Goal: Navigation & Orientation: Find specific page/section

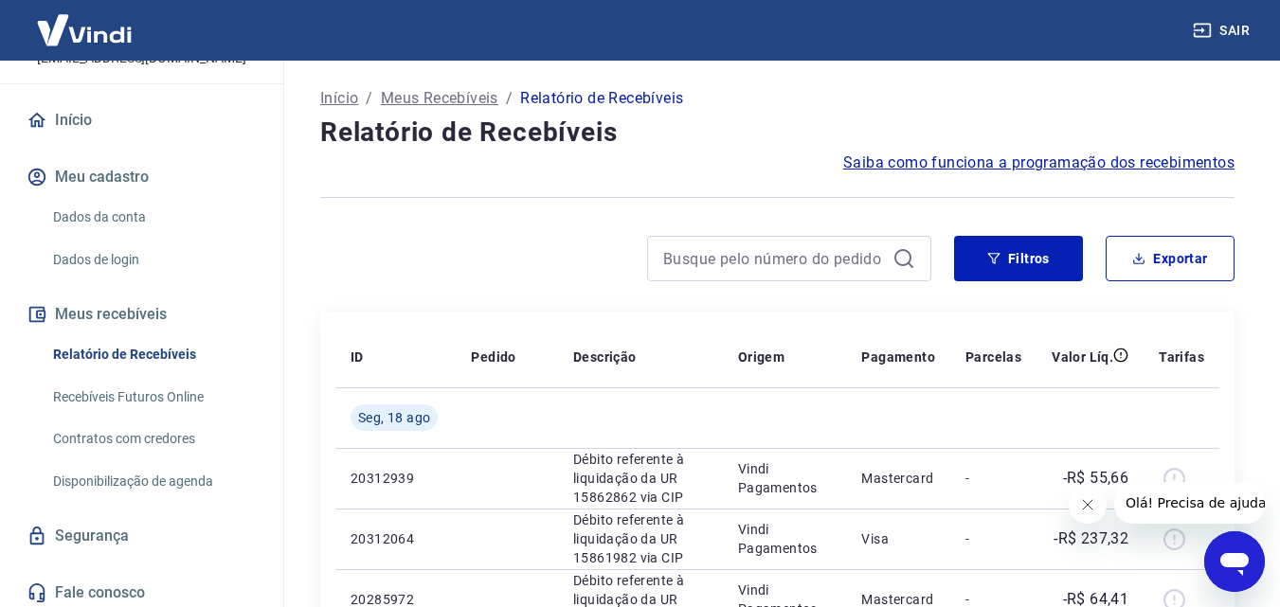
scroll to position [145, 0]
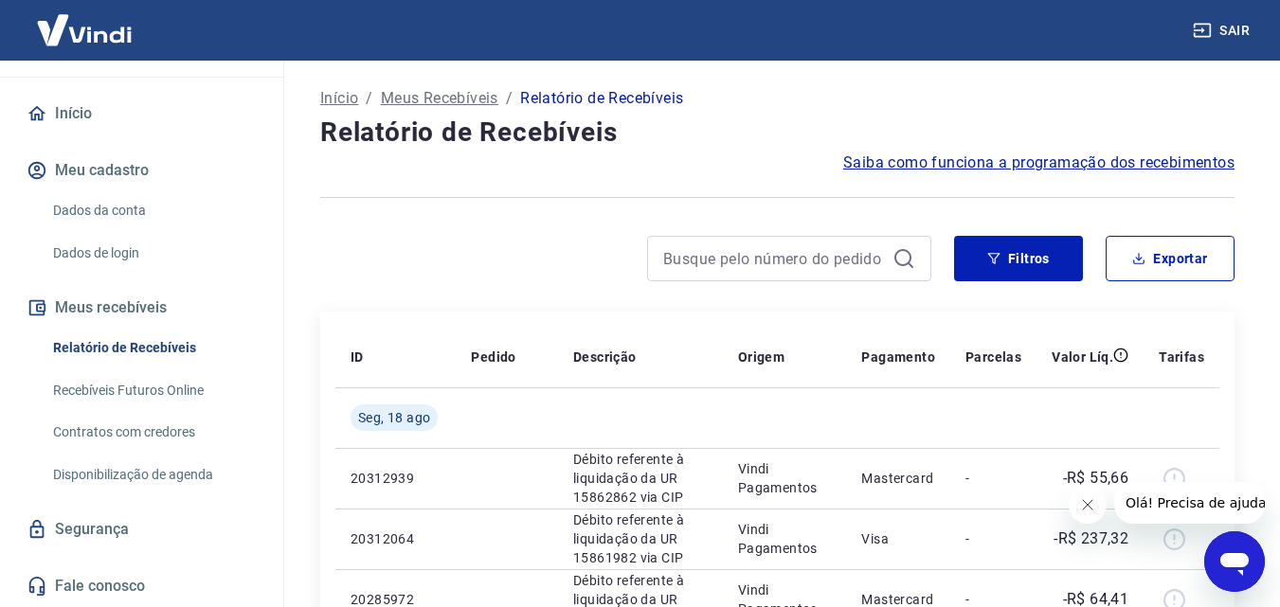
click at [169, 477] on link "Disponibilização de agenda" at bounding box center [152, 475] width 215 height 39
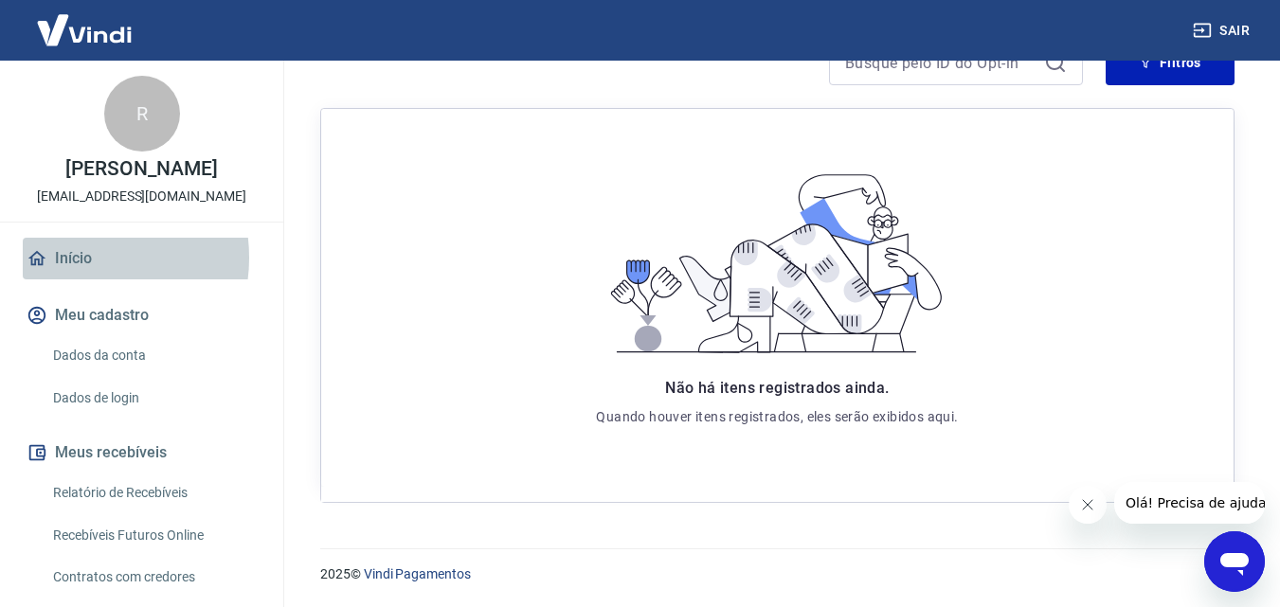
click at [81, 258] on link "Início" at bounding box center [142, 259] width 238 height 42
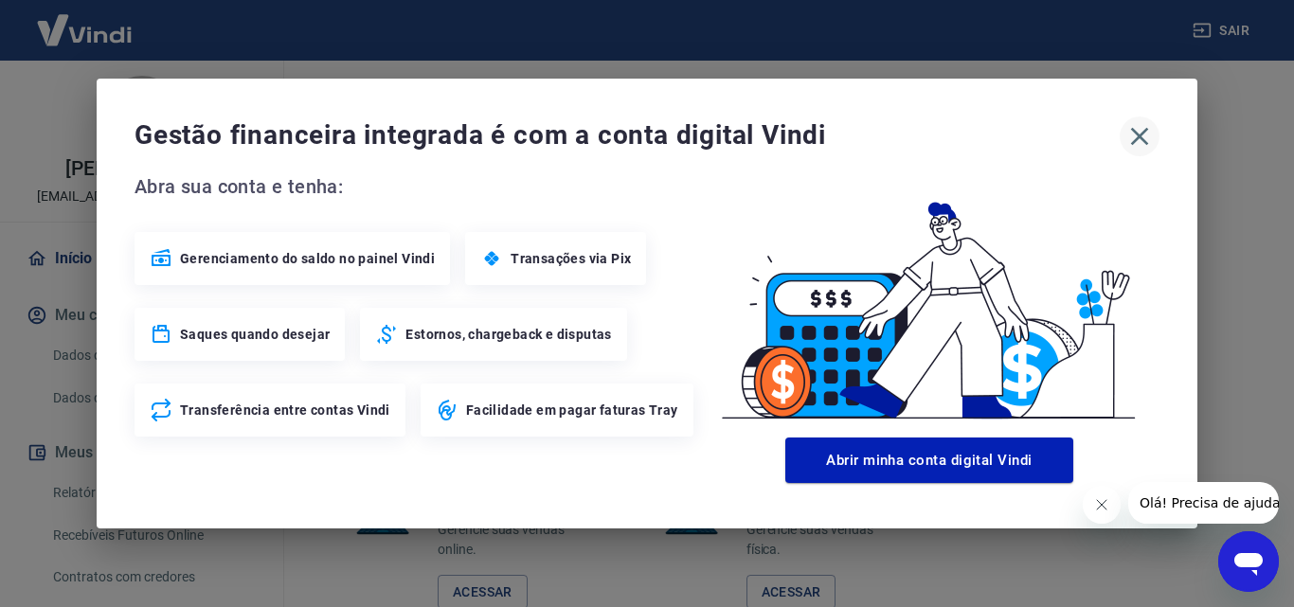
click at [1143, 134] on icon "button" at bounding box center [1140, 137] width 18 height 18
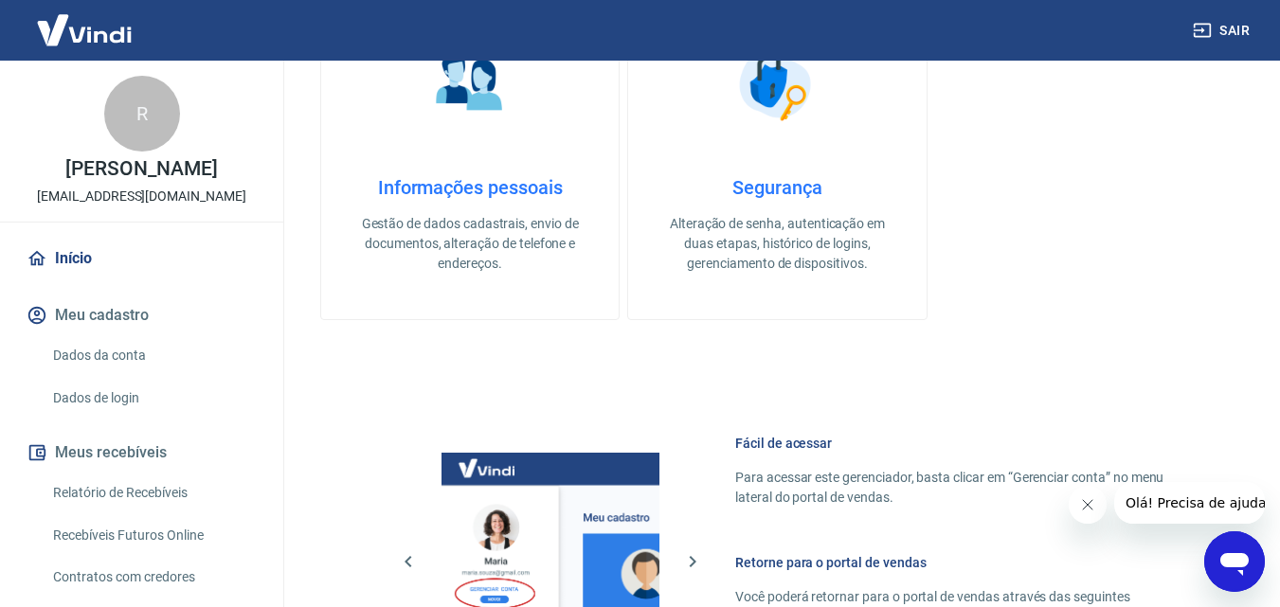
scroll to position [670, 0]
